Goal: Information Seeking & Learning: Learn about a topic

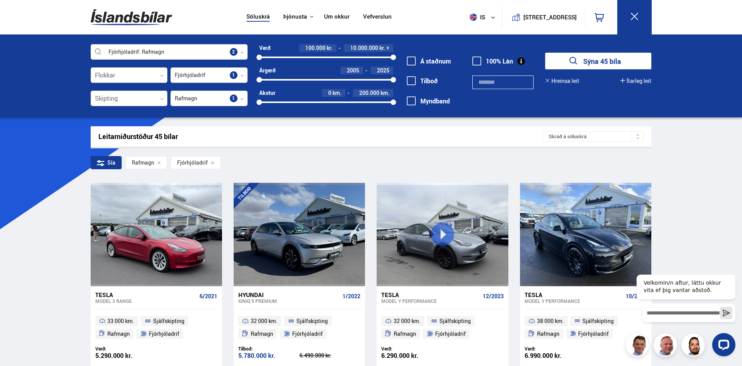
click at [190, 75] on div at bounding box center [209, 76] width 77 height 16
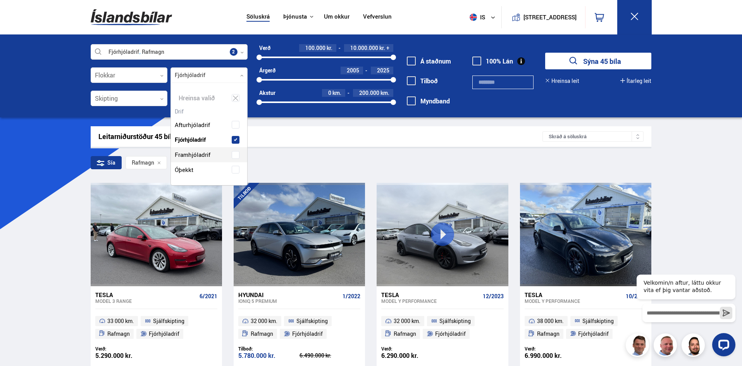
scroll to position [102, 76]
click at [190, 75] on div at bounding box center [209, 76] width 77 height 16
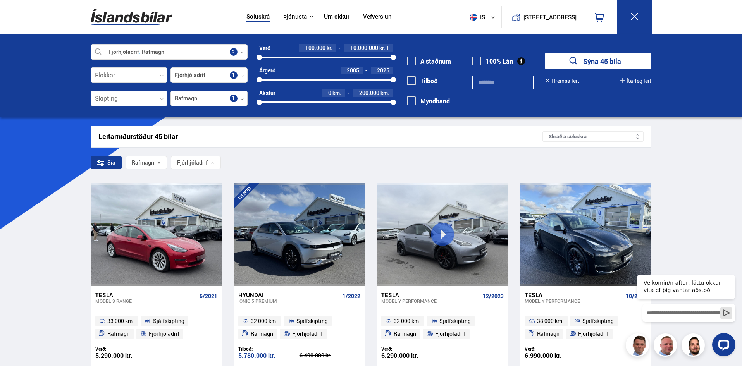
click at [222, 95] on div at bounding box center [209, 99] width 77 height 16
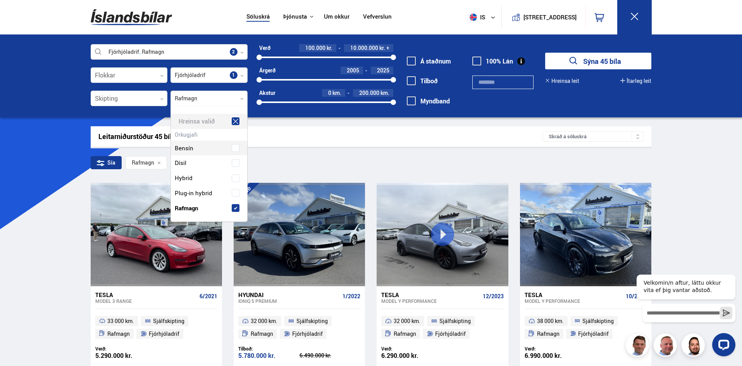
scroll to position [116, 74]
click at [196, 165] on label "Dísil" at bounding box center [202, 162] width 59 height 11
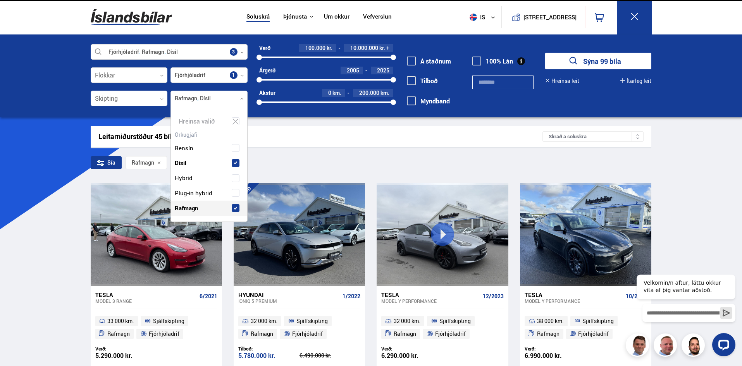
click at [188, 210] on span "Rafmagn" at bounding box center [186, 208] width 23 height 11
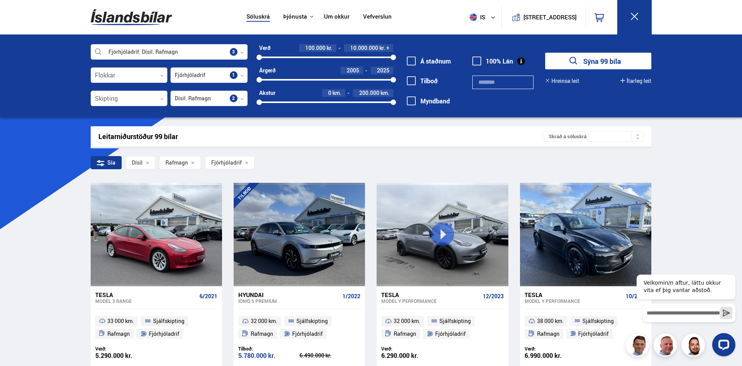
click at [136, 80] on div at bounding box center [129, 76] width 77 height 16
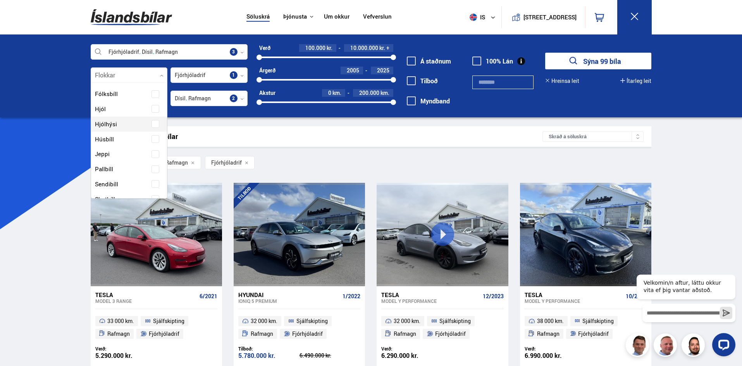
scroll to position [78, 0]
click at [128, 137] on label "Jeppi" at bounding box center [122, 137] width 59 height 11
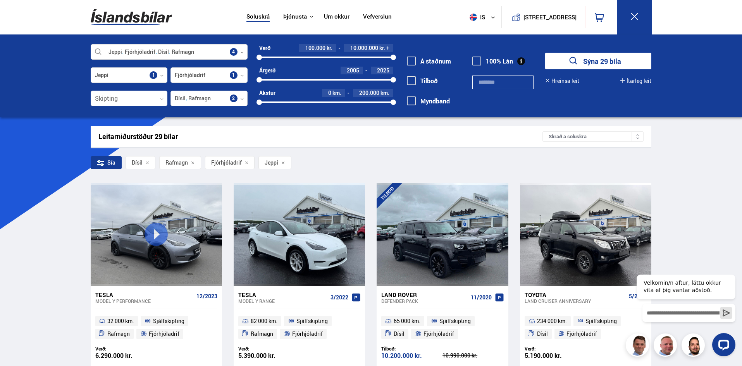
click at [199, 97] on div at bounding box center [209, 99] width 77 height 16
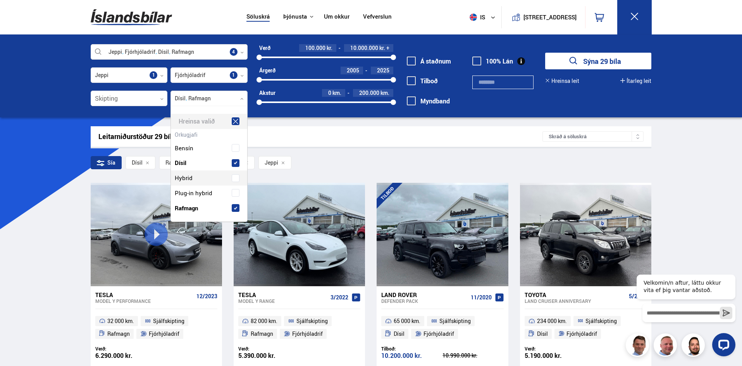
scroll to position [116, 74]
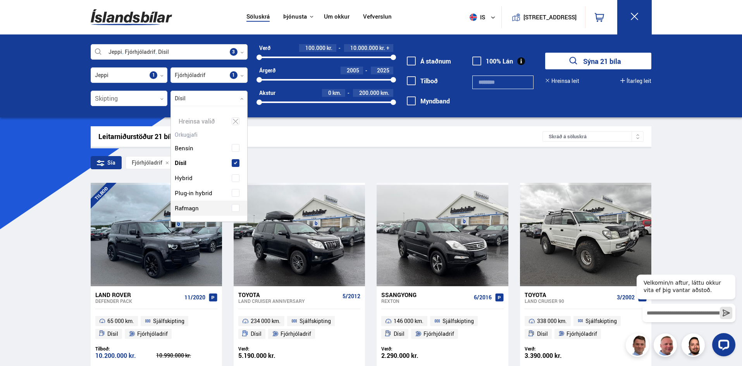
click at [36, 115] on div "[PERSON_NAME] Dísil Veldu framleiðanda, gerð eða eiginleika 3 Jeppi Flokkar 1 F…" at bounding box center [371, 76] width 742 height 83
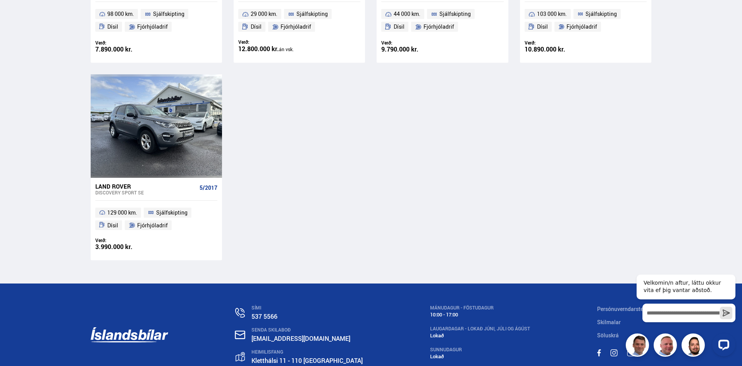
scroll to position [1047, 0]
